Goal: Information Seeking & Learning: Learn about a topic

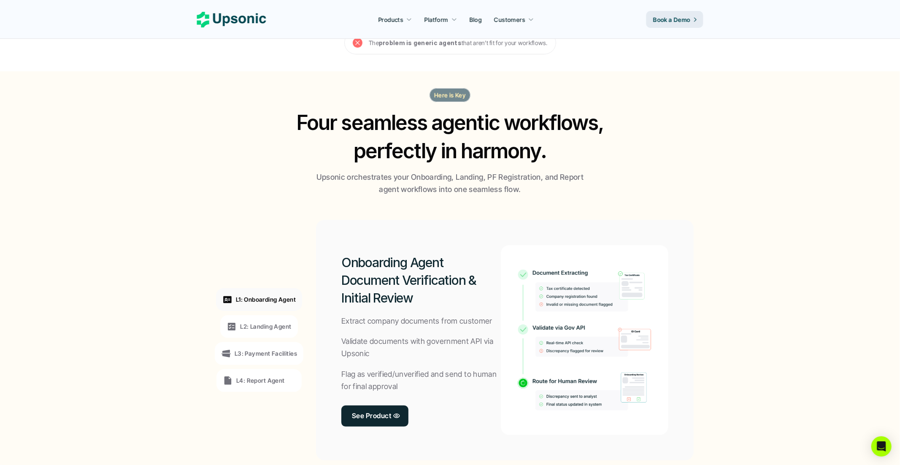
scroll to position [465, 0]
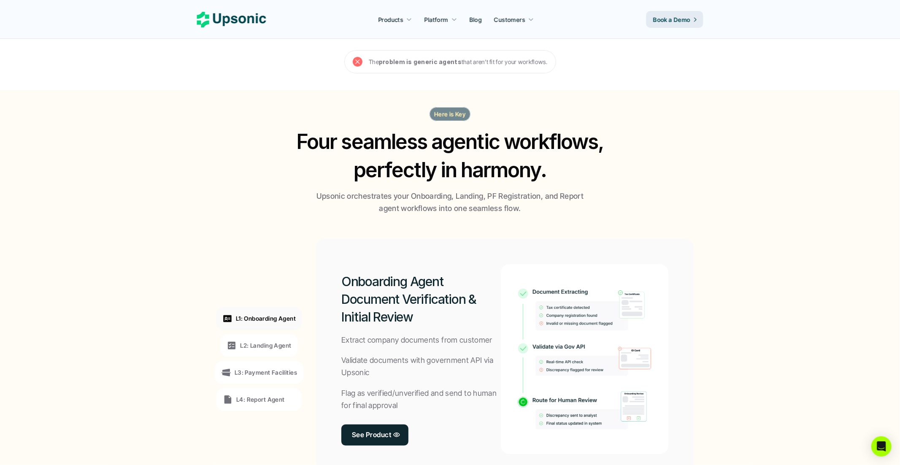
click at [269, 341] on p "L2: Landing Agent" at bounding box center [265, 345] width 51 height 9
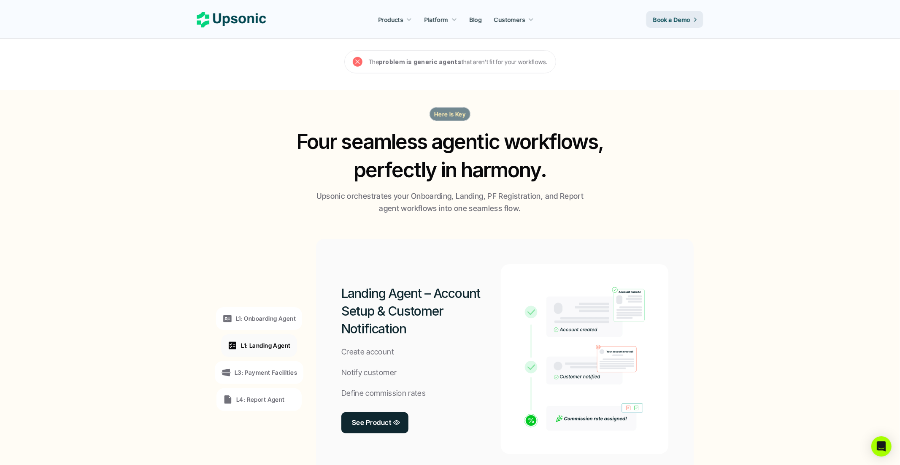
click at [280, 314] on p "L1: Onboarding Agent" at bounding box center [266, 318] width 60 height 9
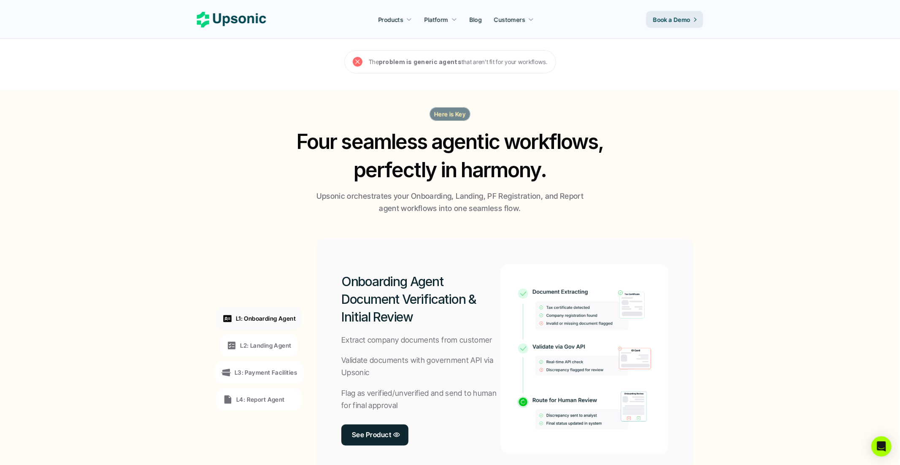
click at [324, 243] on div "Onboarding Agent Document Verification & Initial Review Extract company documen…" at bounding box center [505, 359] width 378 height 240
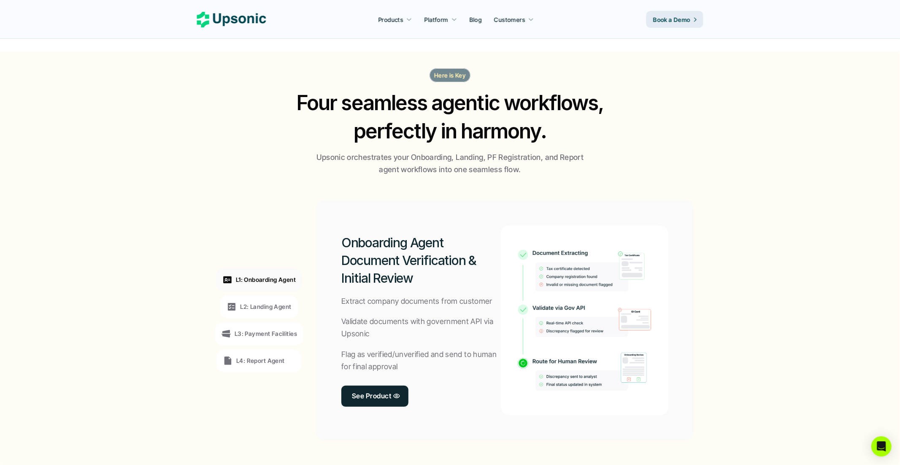
click at [265, 302] on p "L2: Landing Agent" at bounding box center [265, 306] width 51 height 9
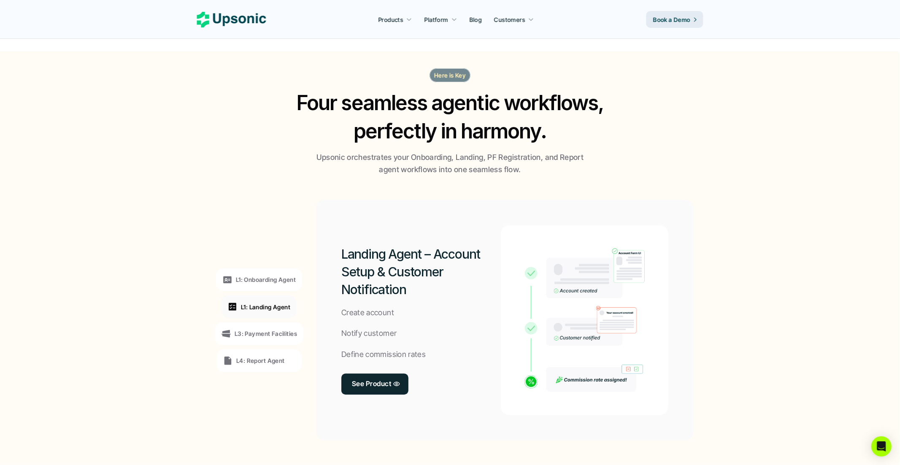
click at [283, 302] on p "L1: Landing Agent" at bounding box center [265, 306] width 49 height 9
click at [274, 322] on div "L3: Payment Facilities" at bounding box center [259, 333] width 89 height 23
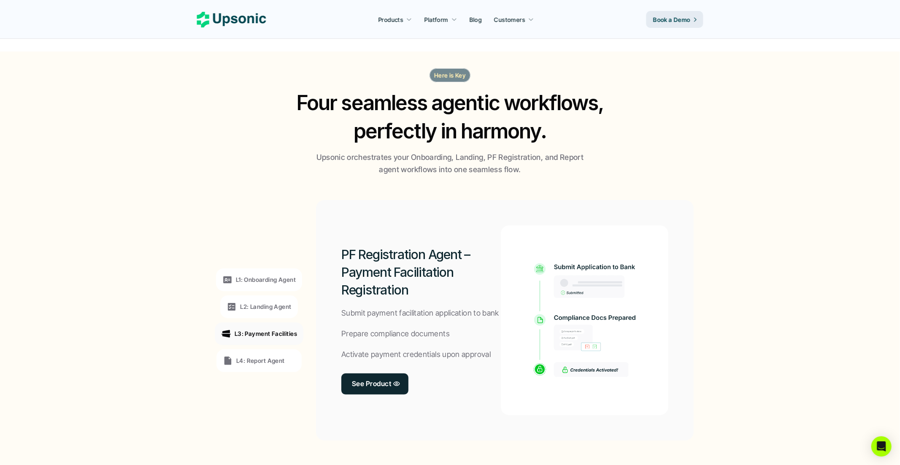
click at [275, 356] on p "L4: Report Agent" at bounding box center [260, 360] width 49 height 9
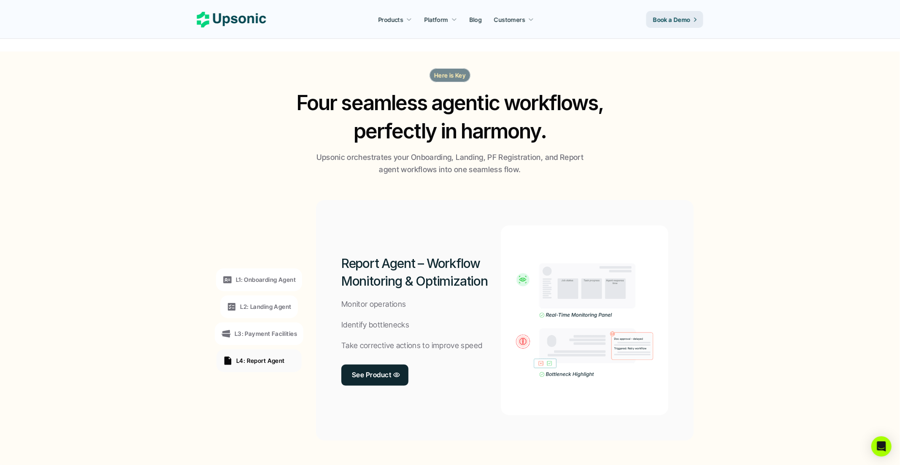
click at [265, 271] on div "L1: Onboarding Agent" at bounding box center [259, 279] width 86 height 23
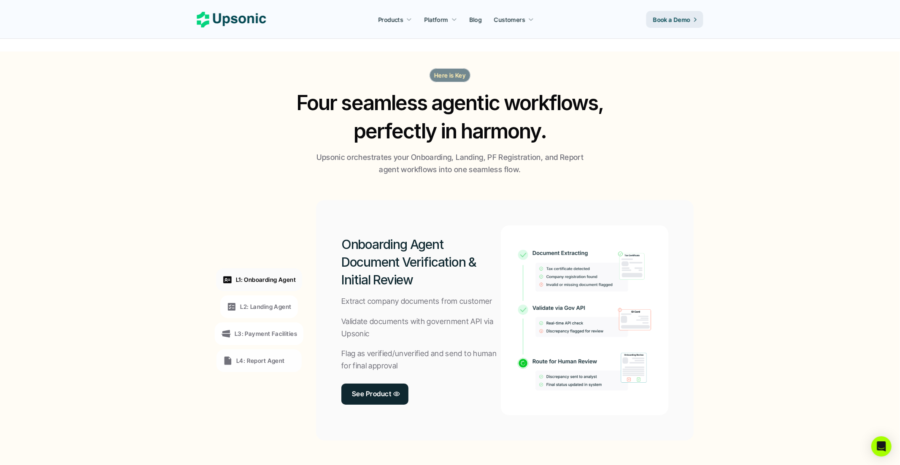
click at [266, 302] on p "L2: Landing Agent" at bounding box center [265, 306] width 51 height 9
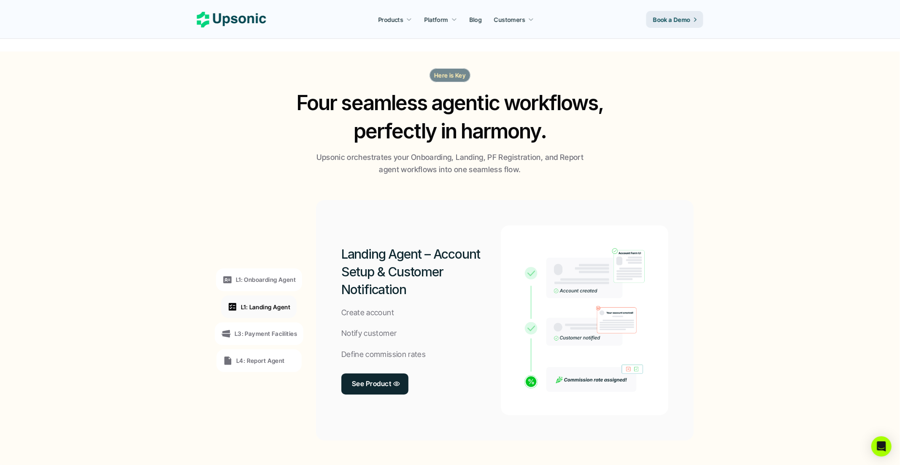
click at [270, 302] on div "L1: Onboarding Agent L1: Landing Agent L3: Payment Facilities L4: Report Agent" at bounding box center [259, 320] width 116 height 228
click at [271, 329] on p "L3: Payment Facilities" at bounding box center [266, 333] width 62 height 9
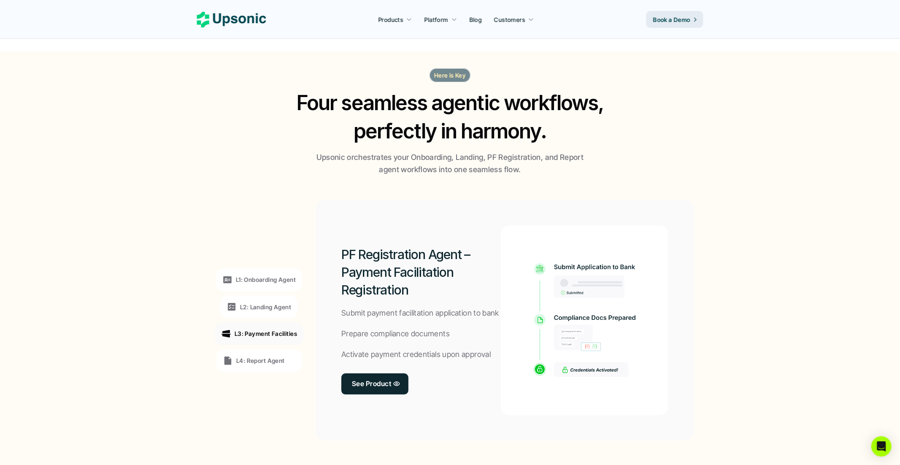
click at [285, 220] on div "L1: Onboarding Agent L2: Landing Agent L3: Payment Facilities L4: Report Agent" at bounding box center [259, 320] width 116 height 228
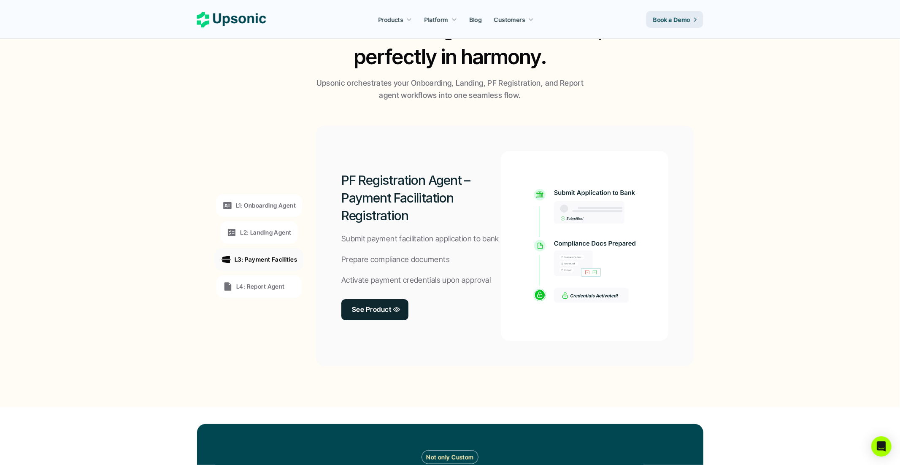
scroll to position [579, 0]
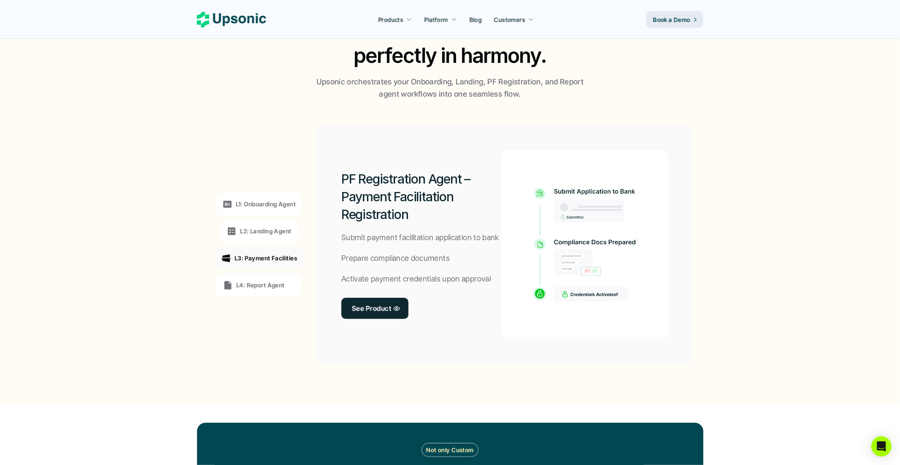
click at [267, 227] on p "L2: Landing Agent" at bounding box center [265, 231] width 51 height 9
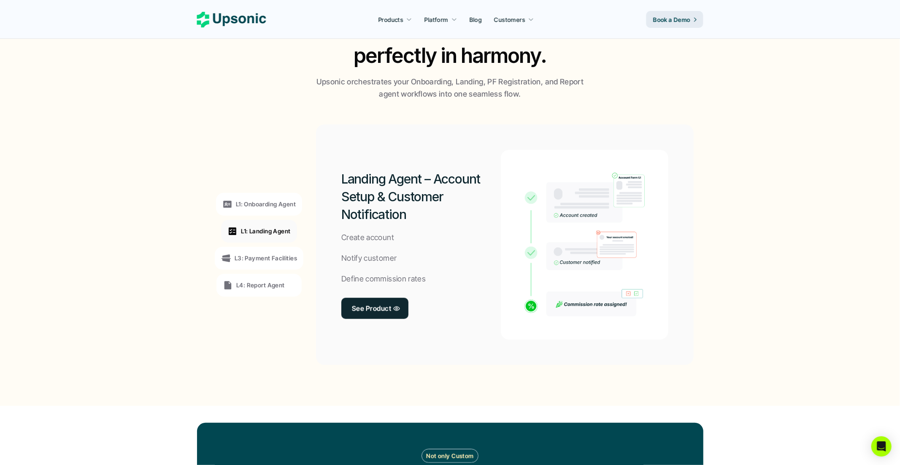
click at [267, 200] on p "L1: Onboarding Agent" at bounding box center [266, 204] width 60 height 9
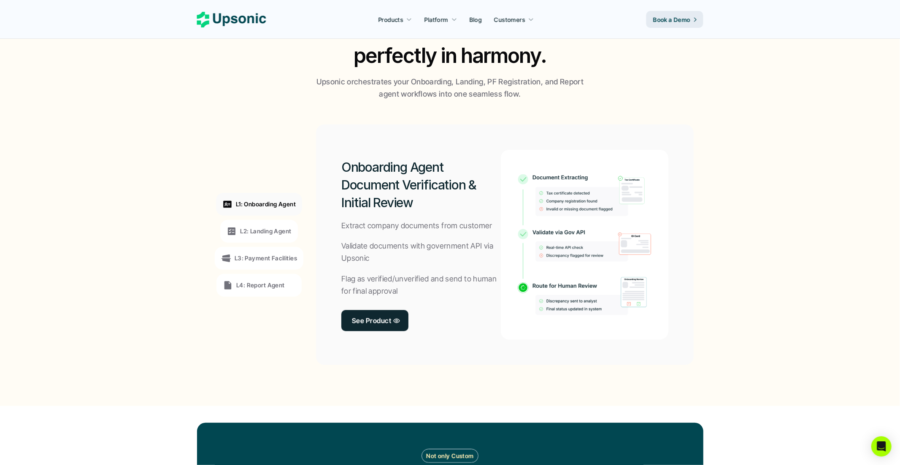
click at [266, 227] on p "L2: Landing Agent" at bounding box center [265, 231] width 51 height 9
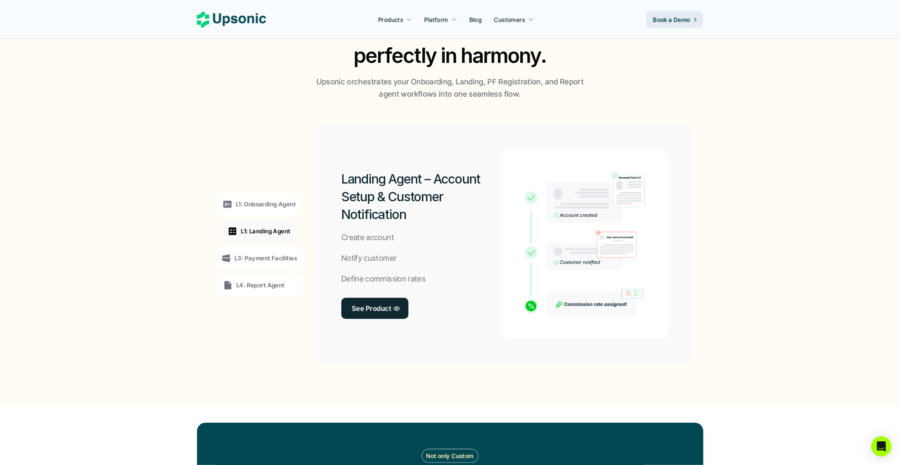
click at [261, 254] on p "L3: Payment Facilities" at bounding box center [266, 258] width 62 height 9
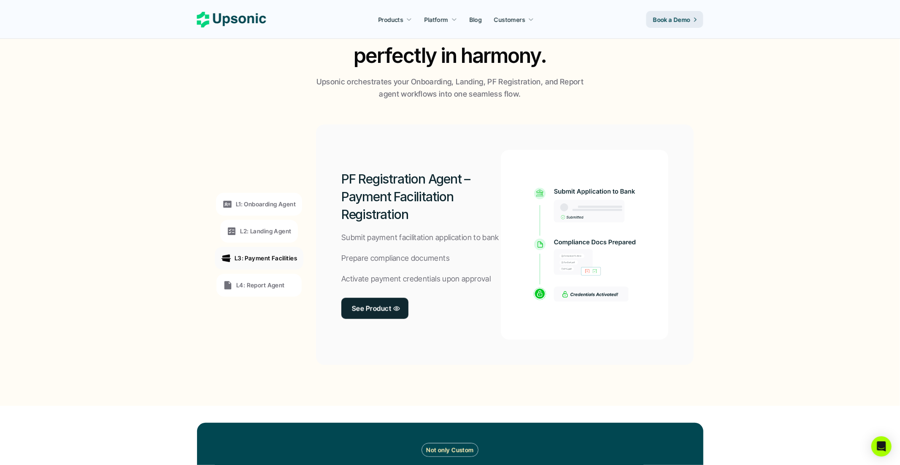
click at [255, 281] on p "L4: Report Agent" at bounding box center [260, 285] width 49 height 9
